Goal: Task Accomplishment & Management: Use online tool/utility

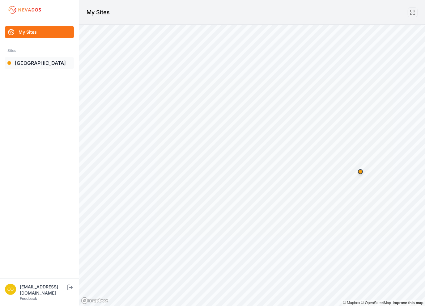
click at [39, 58] on link "[GEOGRAPHIC_DATA]" at bounding box center [39, 63] width 69 height 12
click at [20, 66] on link "[GEOGRAPHIC_DATA]" at bounding box center [39, 63] width 69 height 12
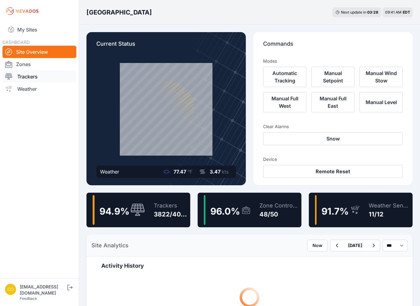
click at [38, 77] on link "Trackers" at bounding box center [39, 76] width 74 height 12
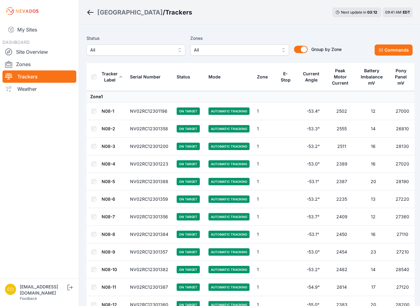
click at [265, 49] on span "All" at bounding box center [235, 49] width 83 height 7
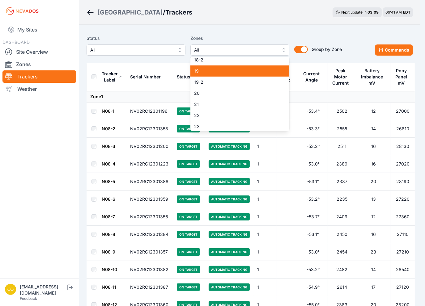
scroll to position [216, 0]
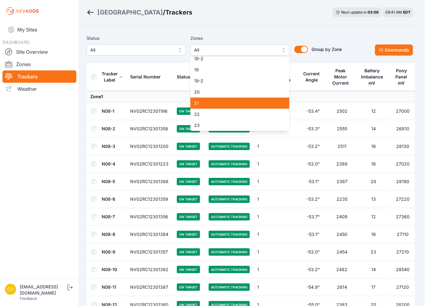
drag, startPoint x: 221, startPoint y: 104, endPoint x: 199, endPoint y: 125, distance: 31.2
click at [221, 104] on span "21" at bounding box center [236, 103] width 84 height 6
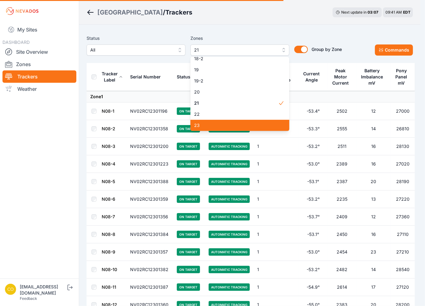
click at [198, 125] on span "23" at bounding box center [236, 125] width 84 height 6
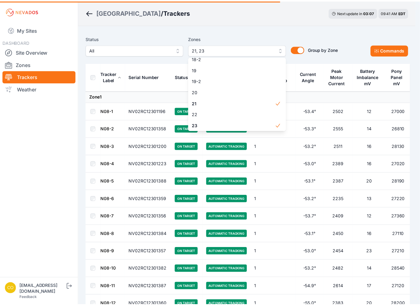
scroll to position [278, 0]
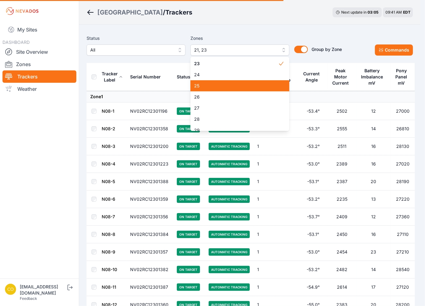
click at [205, 88] on span "25" at bounding box center [236, 86] width 84 height 6
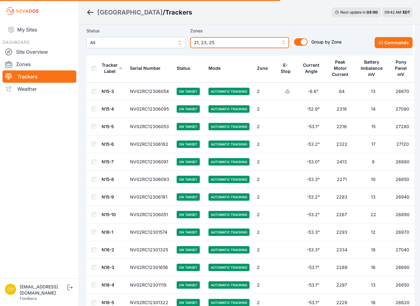
scroll to position [3389, 0]
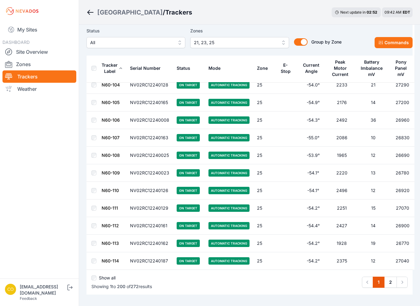
scroll to position [3400, 0]
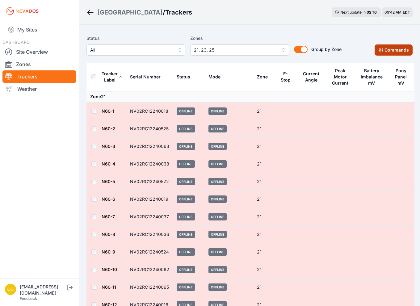
click at [392, 51] on button "Commands" at bounding box center [394, 49] width 38 height 11
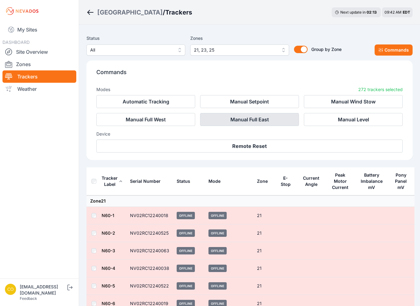
click at [264, 121] on button "Manual Full East" at bounding box center [249, 119] width 99 height 13
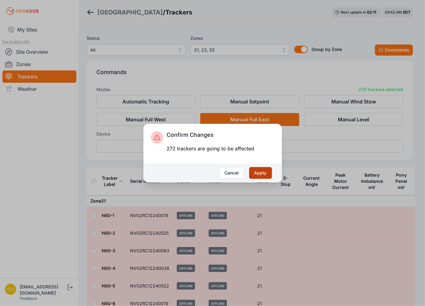
click at [262, 174] on button "Apply" at bounding box center [260, 173] width 23 height 12
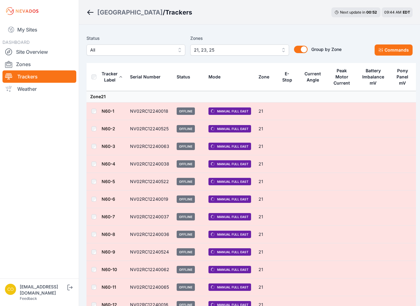
click at [225, 49] on span "21, 23, 25" at bounding box center [235, 49] width 83 height 7
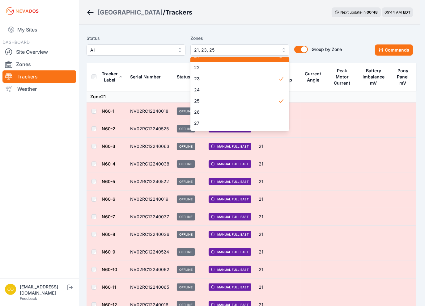
scroll to position [287, 0]
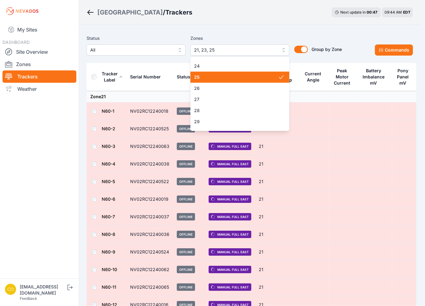
click at [224, 79] on span "25" at bounding box center [236, 77] width 84 height 6
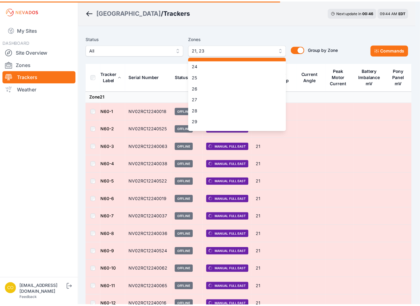
scroll to position [225, 0]
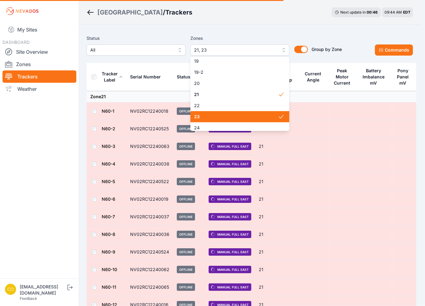
click at [211, 117] on span "23" at bounding box center [236, 117] width 84 height 6
